Goal: Information Seeking & Learning: Understand process/instructions

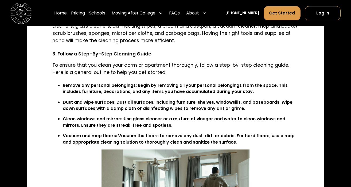
scroll to position [854, 0]
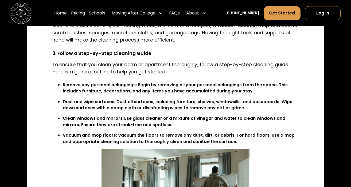
click at [236, 88] on li "Remove any personal belongings : Begin by removing all your personal belongings…" at bounding box center [181, 88] width 236 height 13
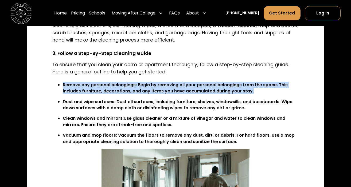
click at [236, 88] on li "Remove any personal belongings : Begin by removing all your personal belongings…" at bounding box center [181, 88] width 236 height 13
click at [209, 88] on li "Remove any personal belongings : Begin by removing all your personal belongings…" at bounding box center [181, 88] width 236 height 13
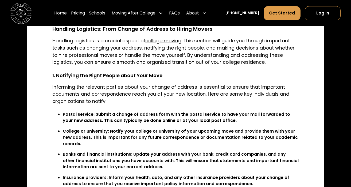
scroll to position [1082, 0]
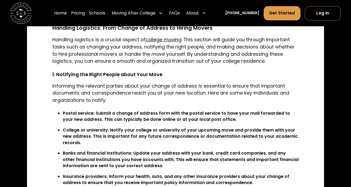
click at [166, 111] on li "Postal service : Submit a change of address form with the postal service to hav…" at bounding box center [181, 116] width 236 height 13
click at [165, 111] on li "Postal service : Submit a change of address form with the postal service to hav…" at bounding box center [181, 116] width 236 height 13
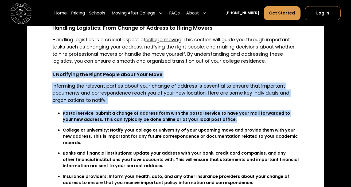
drag, startPoint x: 165, startPoint y: 111, endPoint x: 160, endPoint y: 76, distance: 35.2
click at [100, 113] on li "Postal service : Submit a change of address form with the postal service to hav…" at bounding box center [181, 116] width 236 height 13
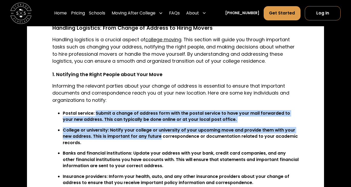
drag, startPoint x: 100, startPoint y: 113, endPoint x: 136, endPoint y: 137, distance: 43.4
click at [136, 137] on ul "Postal service : Submit a change of address form with the postal service to hav…" at bounding box center [175, 148] width 247 height 76
click at [136, 137] on li "College or university : Notify your college or university of your upcoming move…" at bounding box center [181, 136] width 236 height 19
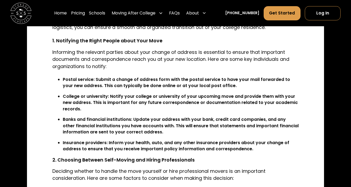
scroll to position [1118, 0]
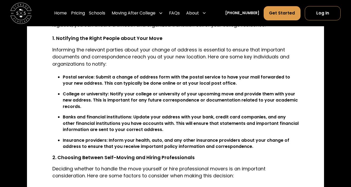
click at [125, 116] on li "Banks and financial institutions : Update your address with your bank, credit c…" at bounding box center [181, 123] width 236 height 19
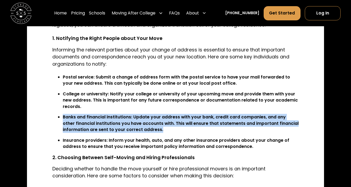
click at [125, 116] on li "Banks and financial institutions : Update your address with your bank, credit c…" at bounding box center [181, 123] width 236 height 19
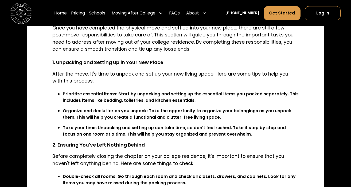
scroll to position [1356, 0]
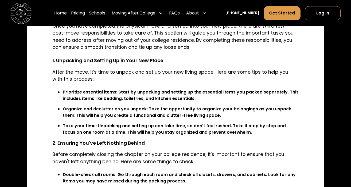
click at [98, 89] on strong "Prioritize essential items" at bounding box center [89, 92] width 53 height 6
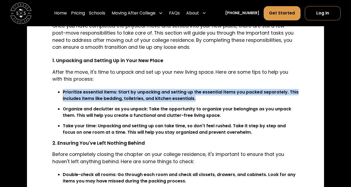
click at [98, 89] on strong "Prioritize essential items" at bounding box center [89, 92] width 53 height 6
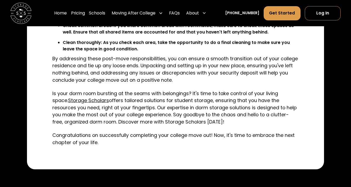
scroll to position [1530, 0]
